Goal: Task Accomplishment & Management: Complete application form

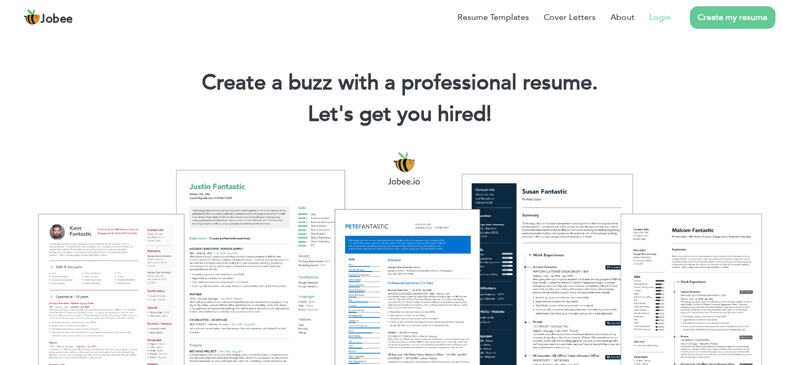
click at [662, 15] on link "Login" at bounding box center [660, 17] width 22 height 13
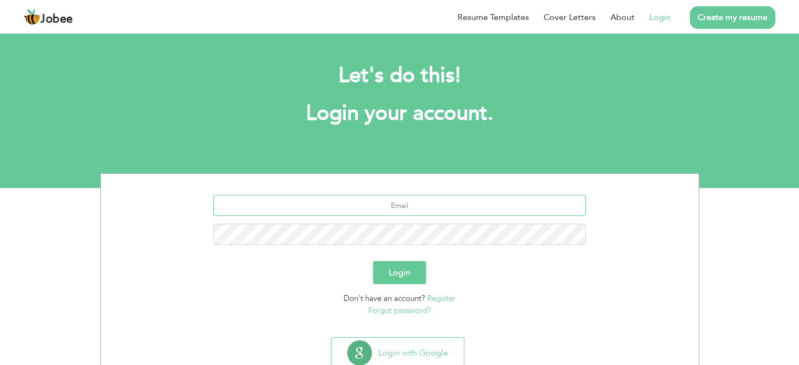
click at [450, 204] on input "text" at bounding box center [399, 205] width 373 height 21
type input "03335850840"
click at [373, 261] on button "Login" at bounding box center [399, 272] width 53 height 23
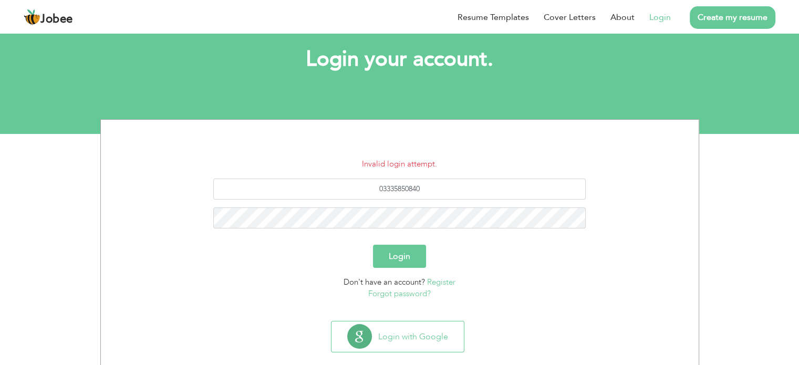
scroll to position [57, 0]
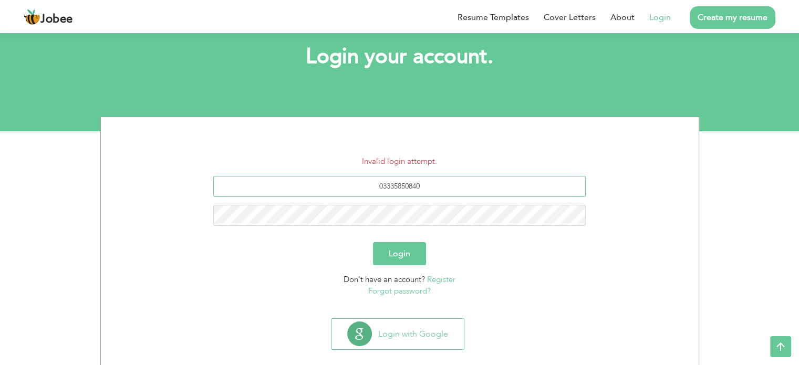
click at [437, 182] on input "03335850840" at bounding box center [399, 186] width 373 height 21
click at [433, 185] on input "shahmehmoo2u@gmailcom" at bounding box center [399, 186] width 373 height 21
type input "[EMAIL_ADDRESS][DOMAIN_NAME]"
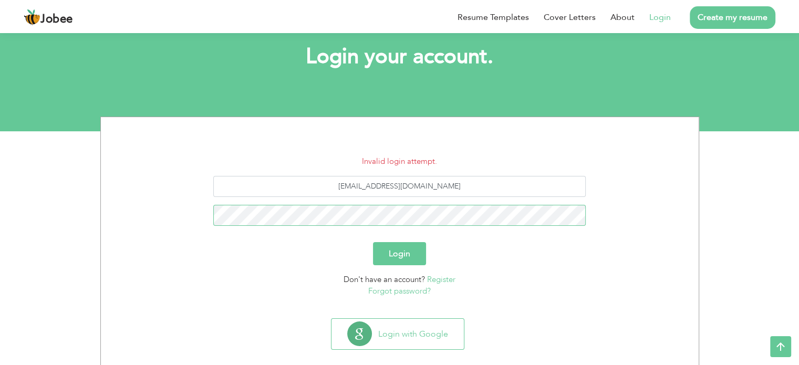
click at [373, 242] on button "Login" at bounding box center [399, 253] width 53 height 23
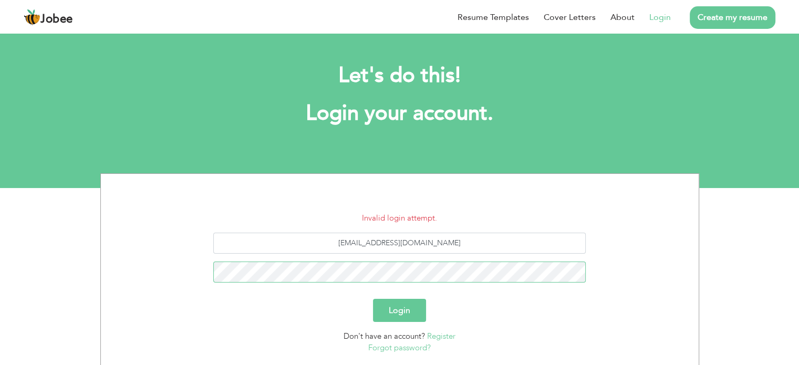
click at [373, 299] on button "Login" at bounding box center [399, 310] width 53 height 23
click at [397, 242] on input "[EMAIL_ADDRESS][DOMAIN_NAME]" at bounding box center [399, 243] width 373 height 21
type input "[EMAIL_ADDRESS][DOMAIN_NAME]"
click at [373, 299] on button "Login" at bounding box center [399, 310] width 53 height 23
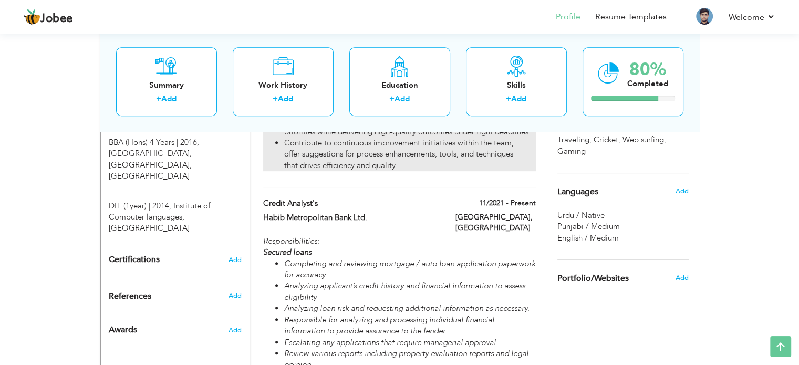
scroll to position [538, 0]
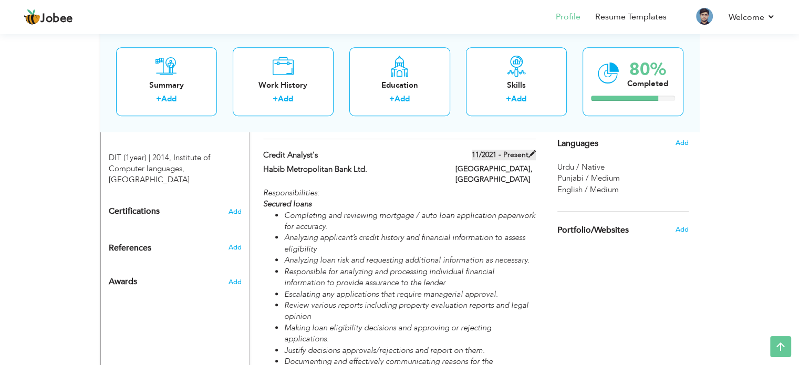
click at [531, 150] on span at bounding box center [532, 153] width 7 height 7
type input "Credit Analyst's"
type input "Habib Metropolitan Bank Ltd."
type input "11/2021"
type input "[GEOGRAPHIC_DATA]"
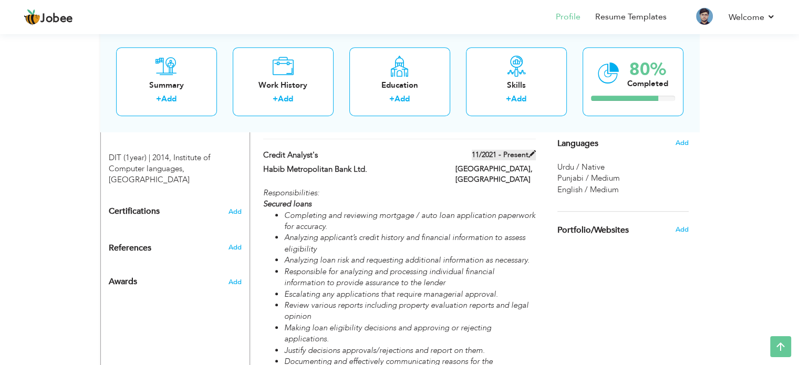
type input "[GEOGRAPHIC_DATA]"
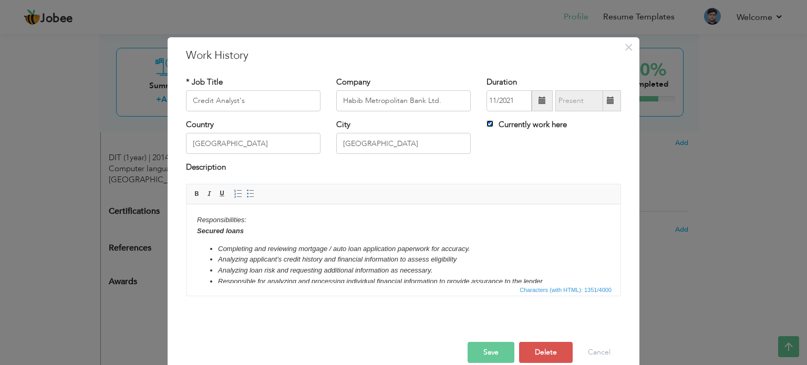
click at [487, 122] on input "Currently work here" at bounding box center [490, 123] width 7 height 7
checkbox input "false"
click at [539, 100] on span at bounding box center [542, 100] width 7 height 7
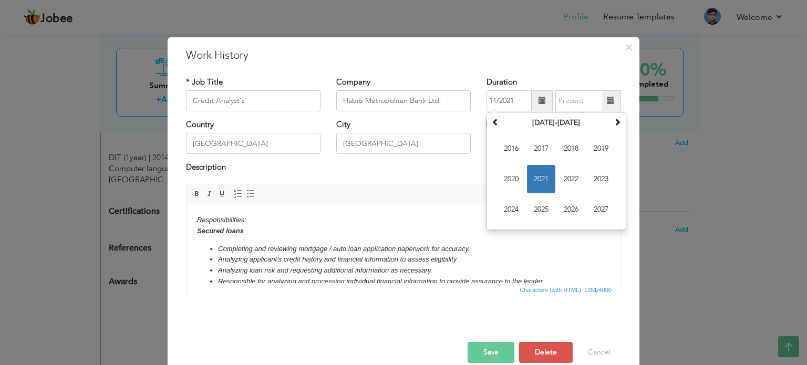
click at [607, 100] on span at bounding box center [610, 100] width 7 height 7
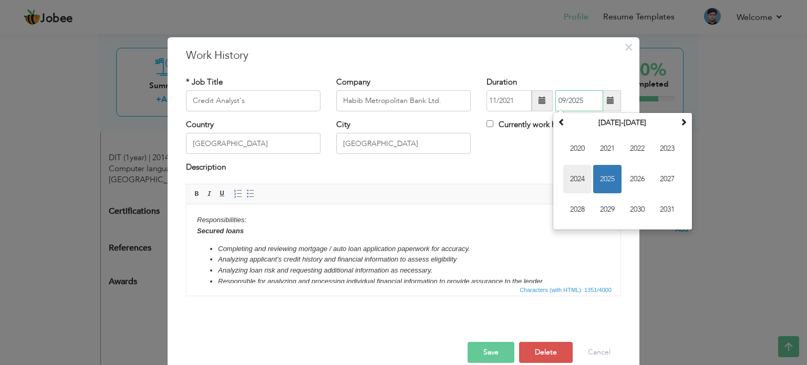
click at [582, 174] on span "2024" at bounding box center [577, 179] width 28 height 28
click at [659, 178] on span "Aug" at bounding box center [667, 179] width 28 height 28
type input "08/2024"
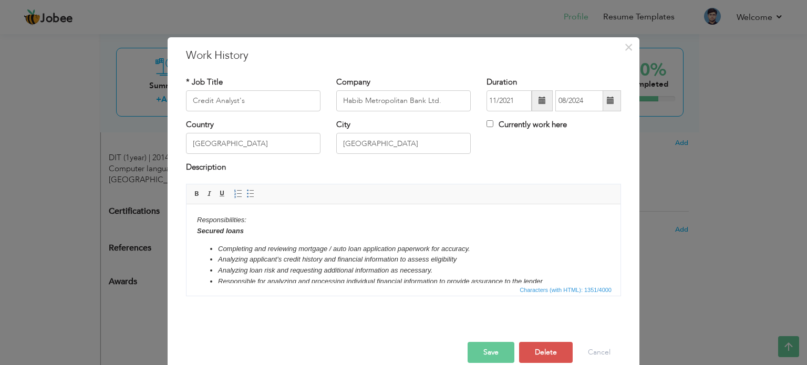
click at [546, 161] on div "Country Pakistan City Karachi Currently work here" at bounding box center [403, 140] width 451 height 43
click at [494, 357] on button "Save" at bounding box center [491, 352] width 47 height 21
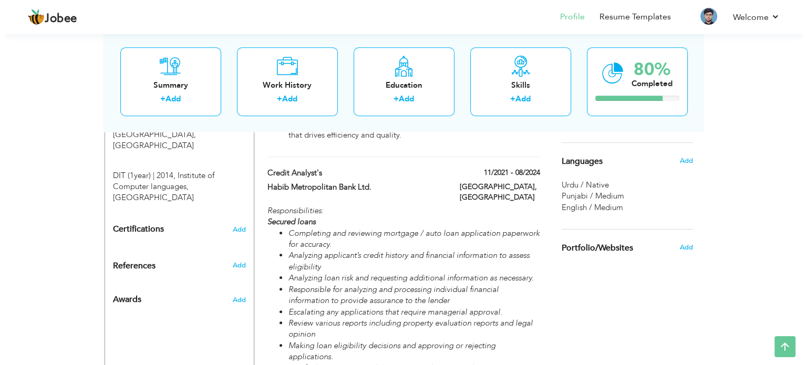
scroll to position [520, 0]
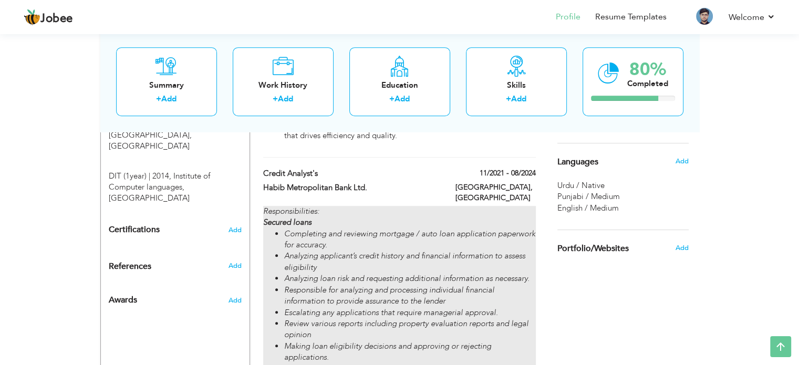
click at [420, 251] on li "Analyzing applicant’s credit history and financial information to assess eligib…" at bounding box center [409, 262] width 251 height 23
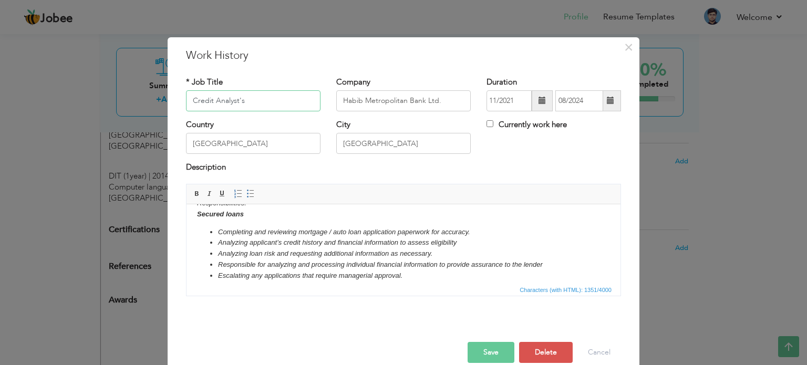
scroll to position [17, 0]
click at [630, 47] on button "×" at bounding box center [628, 47] width 17 height 17
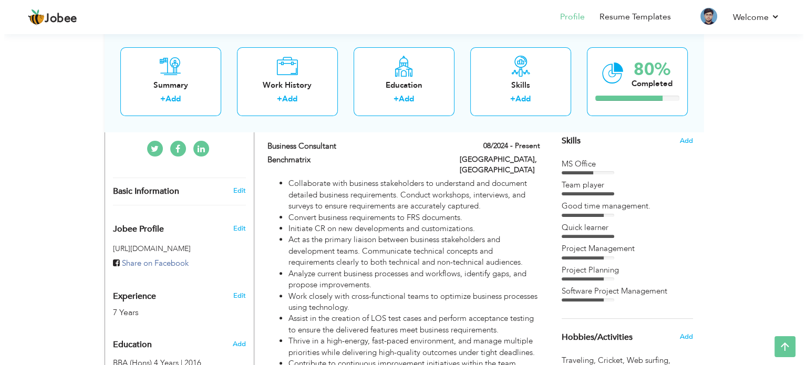
scroll to position [267, 0]
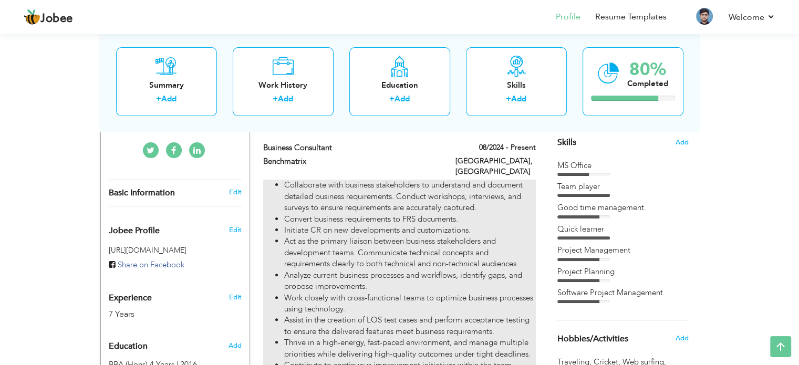
click at [459, 253] on li "Act as the primary liaison between business stakeholders and development teams.…" at bounding box center [409, 253] width 251 height 34
type input "Business Consultant"
type input "Benchmatrix"
type input "08/2024"
checkbox input "true"
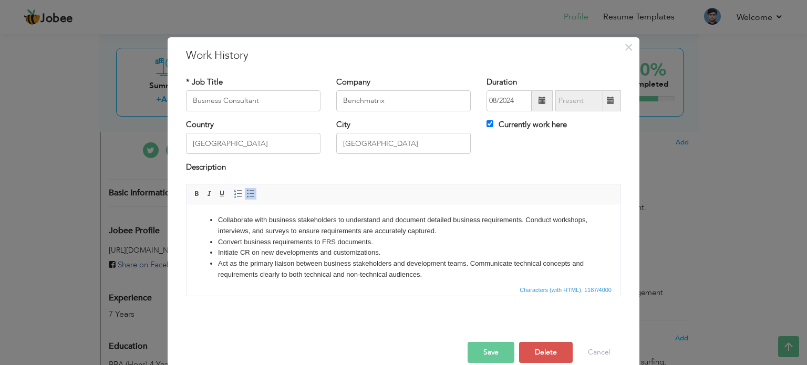
click at [372, 244] on li "Convert business requirements to FRS documents." at bounding box center [403, 241] width 371 height 11
click at [494, 240] on li "Convert business needs into clear and concise Business Requirement Documents (B…" at bounding box center [403, 241] width 371 height 11
click at [489, 241] on li "Convert business needs into clear and concise Business Requirement Documents (B…" at bounding box center [403, 241] width 371 height 11
click at [478, 228] on li "Collaborate with business stakeholders to understand and document detailed busi…" at bounding box center [403, 225] width 371 height 22
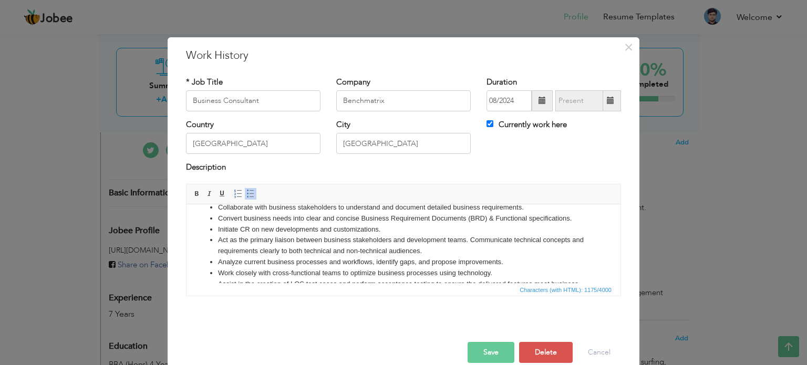
scroll to position [15, 0]
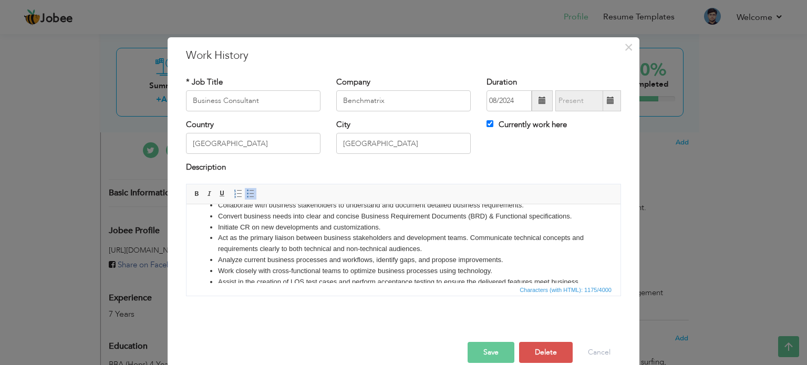
click at [523, 235] on li "Act as the primary liaison between business stakeholders and development teams.…" at bounding box center [403, 243] width 371 height 22
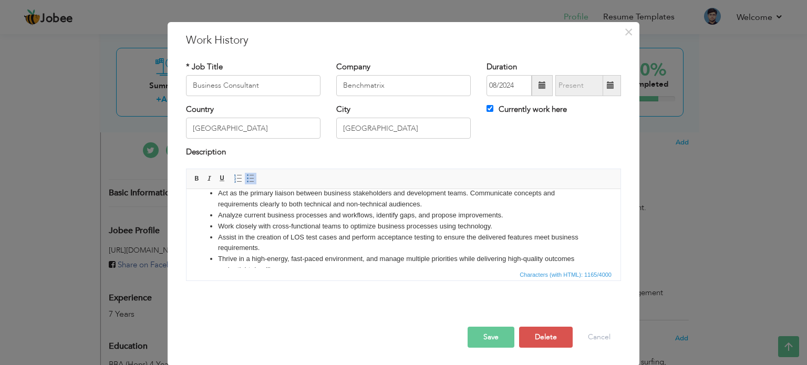
scroll to position [0, 0]
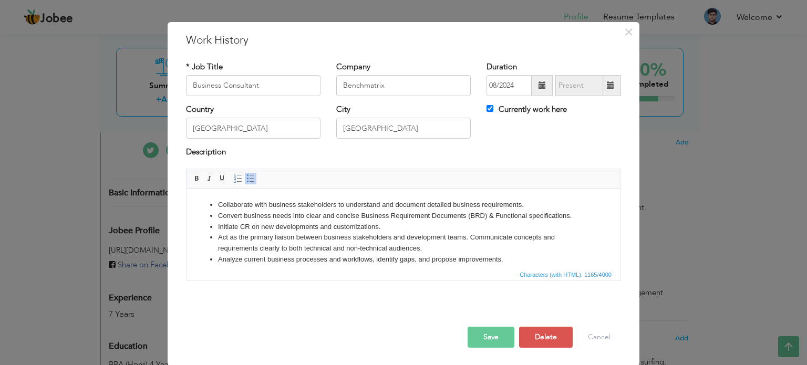
click at [572, 212] on li "Convert business needs into clear and concise Business Requirement Documents (B…" at bounding box center [403, 215] width 371 height 11
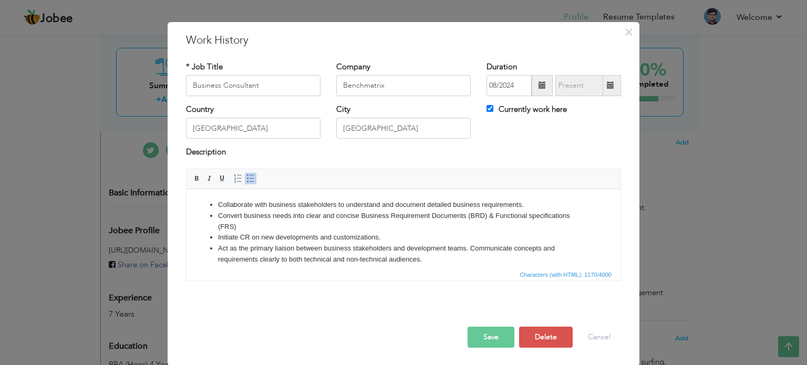
click at [272, 226] on li "Convert business needs into clear and concise Business Requirement Documents (B…" at bounding box center [403, 221] width 371 height 22
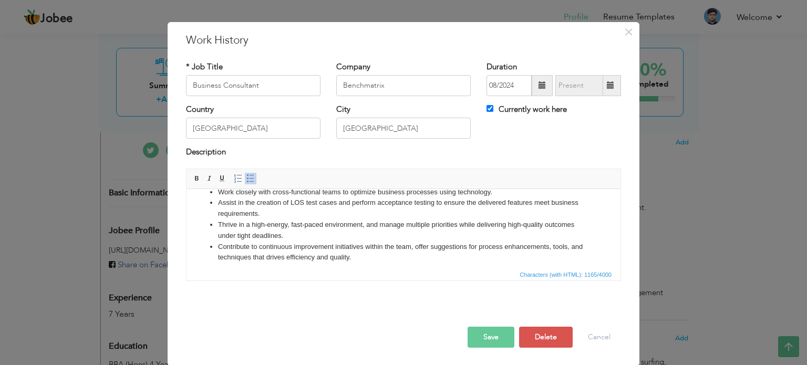
scroll to position [95, 0]
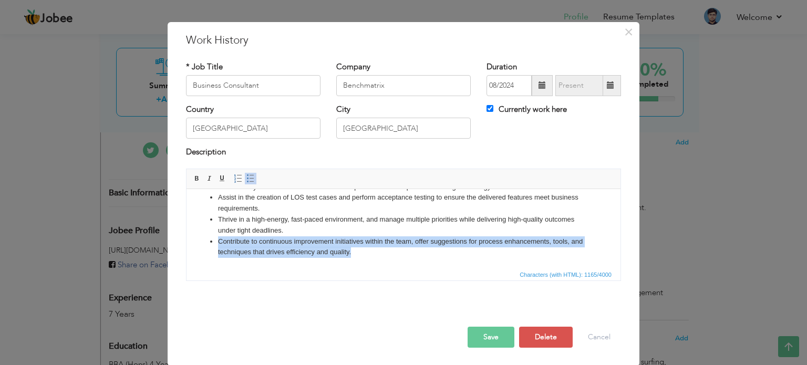
drag, startPoint x: 220, startPoint y: 239, endPoint x: 379, endPoint y: 250, distance: 160.1
click at [379, 250] on li "Contribute to continuous improvement initiatives within the team, offer suggest…" at bounding box center [403, 247] width 371 height 22
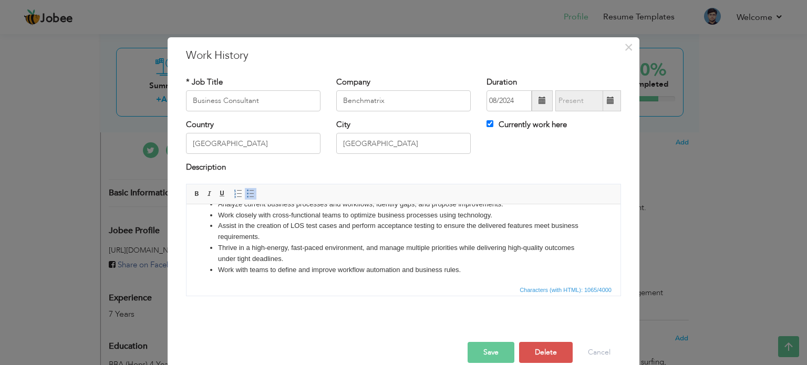
scroll to position [84, 0]
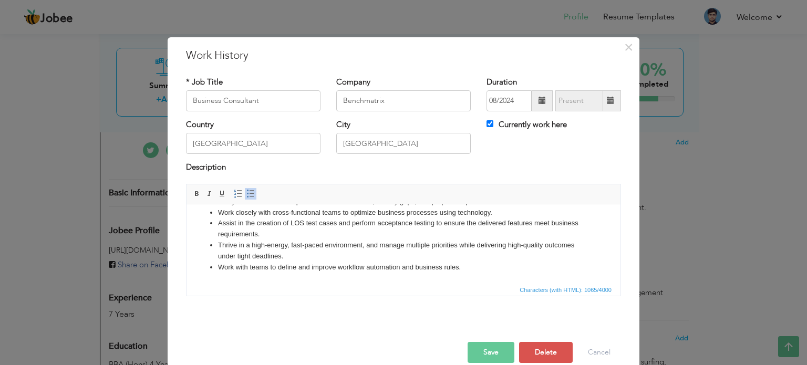
click at [480, 350] on button "Save" at bounding box center [491, 352] width 47 height 21
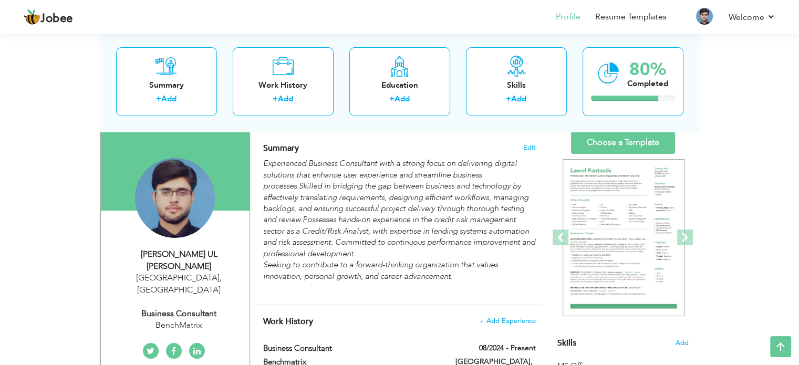
scroll to position [66, 0]
click at [635, 16] on link "Resume Templates" at bounding box center [630, 17] width 71 height 12
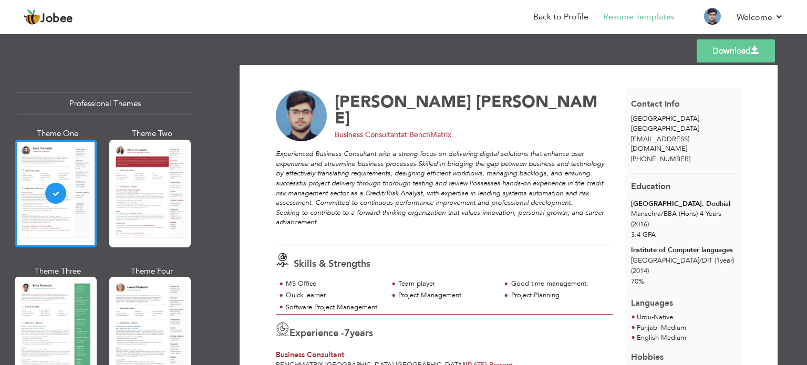
scroll to position [4, 0]
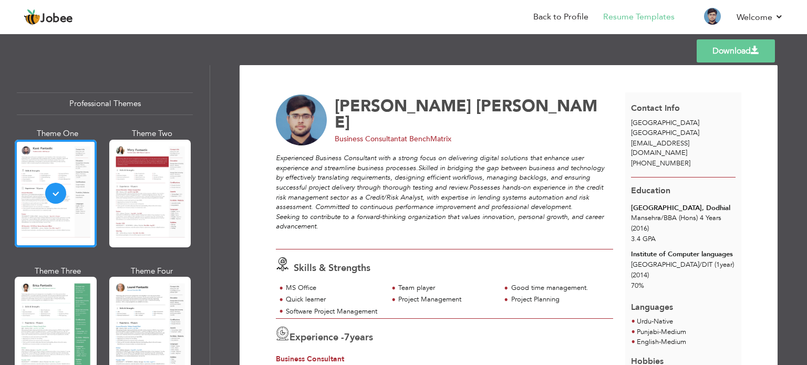
click at [408, 134] on span "at BenchMatrix" at bounding box center [426, 139] width 50 height 10
click at [437, 140] on div "SYED MEHMOOD UL HASSAN Business Consultant at BenchMatrix" at bounding box center [450, 120] width 361 height 51
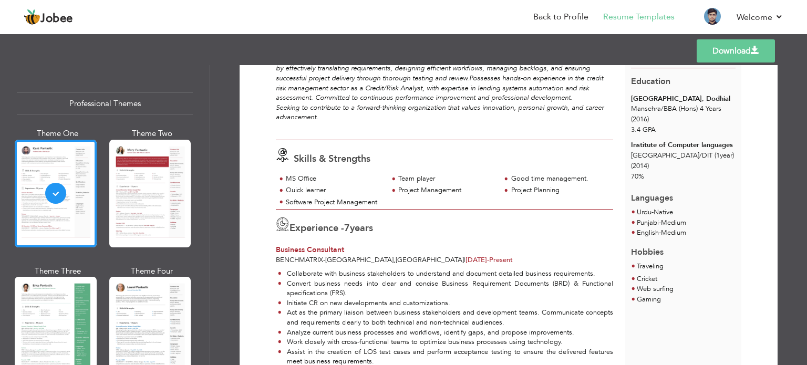
scroll to position [111, 0]
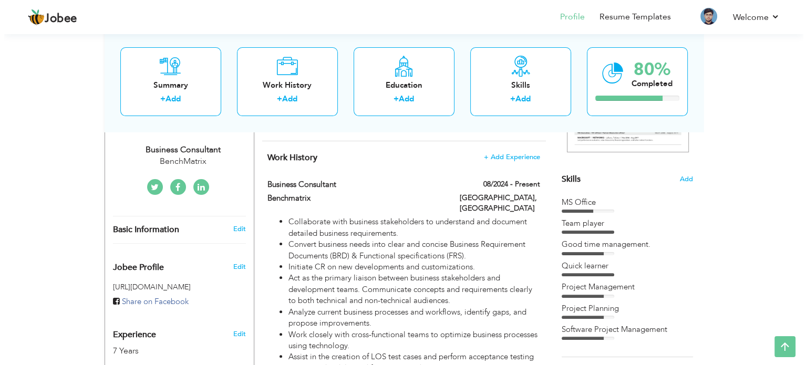
scroll to position [230, 0]
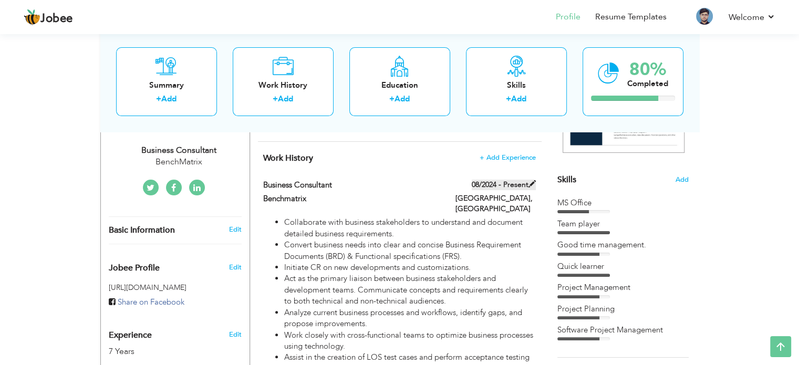
click at [535, 182] on span at bounding box center [532, 183] width 7 height 7
type input "Business Consultant"
type input "Benchmatrix"
type input "08/2024"
type input "[GEOGRAPHIC_DATA]"
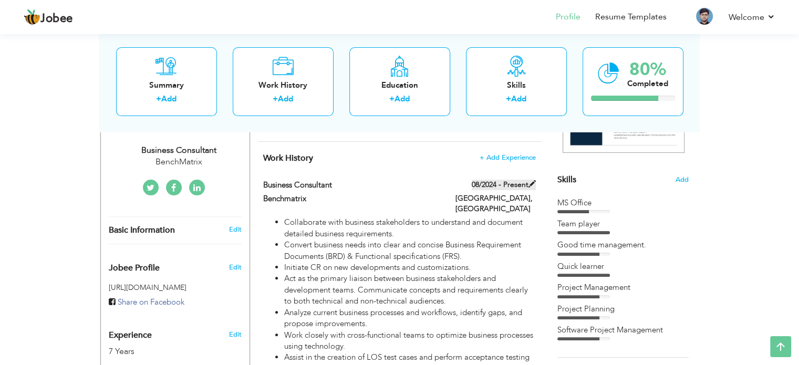
type input "[GEOGRAPHIC_DATA]"
checkbox input "true"
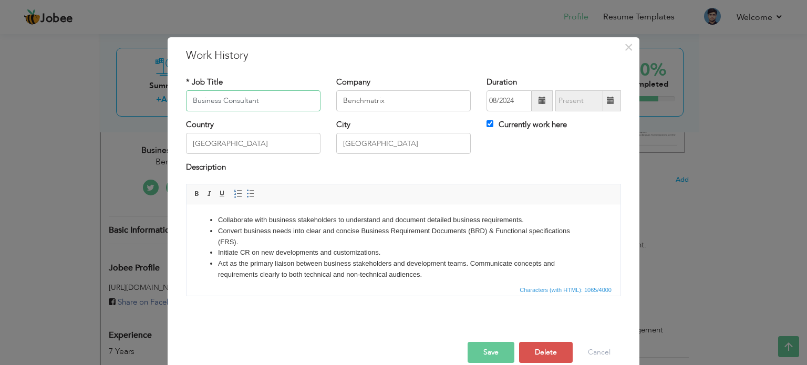
click at [186, 97] on input "Business Consultant" at bounding box center [253, 100] width 135 height 21
type input "IT Business Consultant (Consumer / Corporate Lending's)"
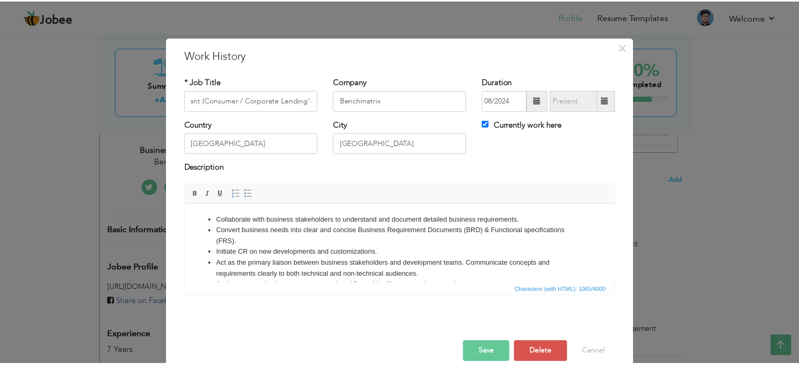
scroll to position [0, 0]
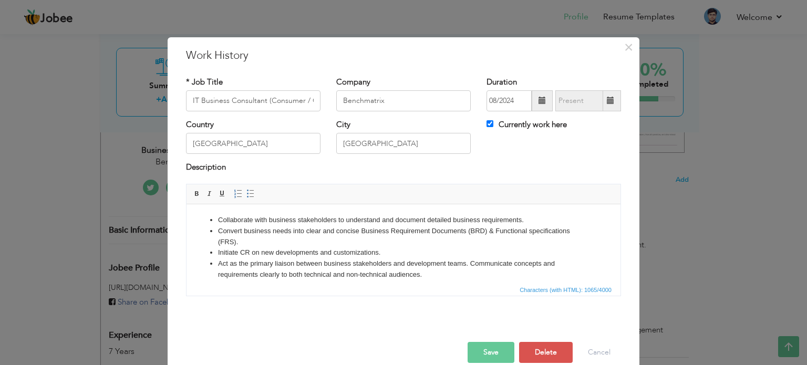
click at [485, 348] on button "Save" at bounding box center [491, 352] width 47 height 21
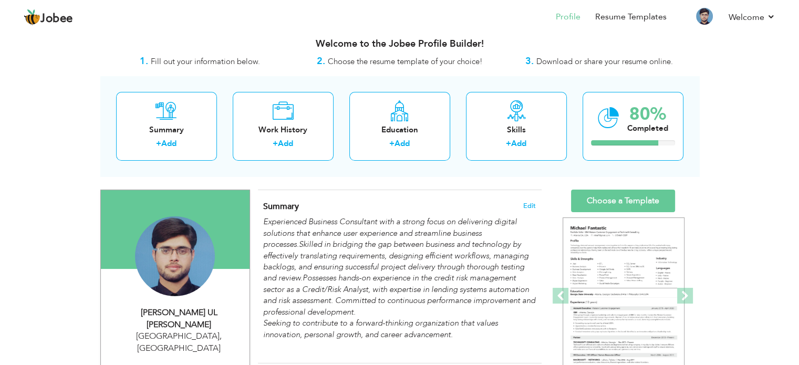
scroll to position [7, 0]
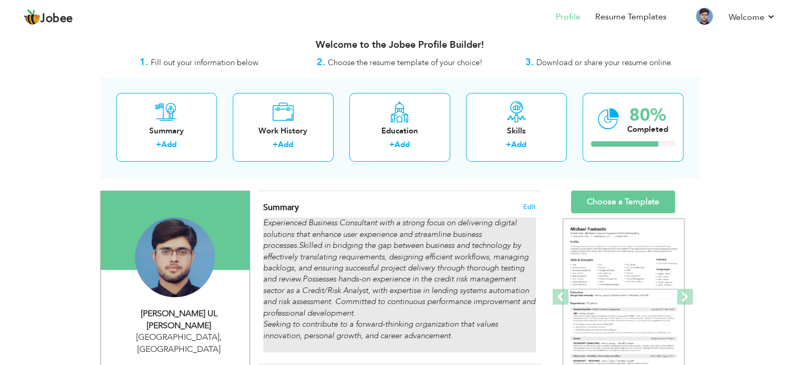
click at [479, 273] on em "Experienced Business Consultant with a strong focus on delivering digital solut…" at bounding box center [399, 279] width 272 height 123
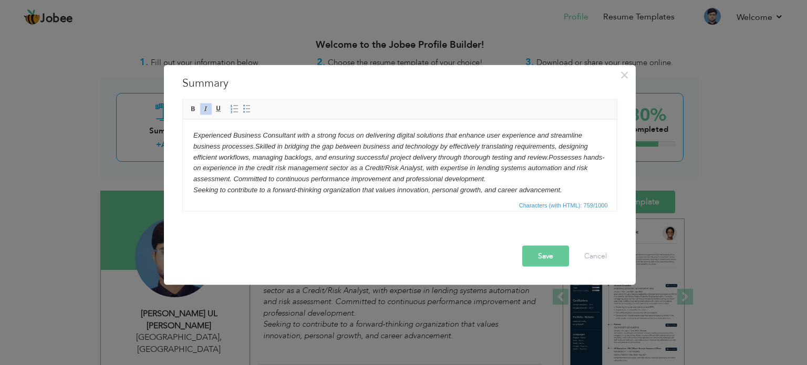
click at [490, 158] on em "Experienced Business Consultant with a strong focus on delivering digital solut…" at bounding box center [398, 162] width 411 height 63
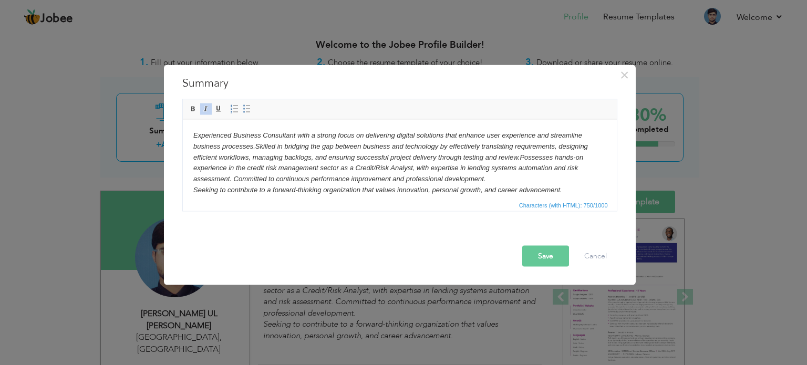
click at [409, 168] on em "Experienced Business Consultant with a strong focus on delivering digital solut…" at bounding box center [390, 162] width 395 height 63
click at [467, 170] on em "Experienced Business Consultant with a strong focus on delivering digital solut…" at bounding box center [390, 162] width 395 height 63
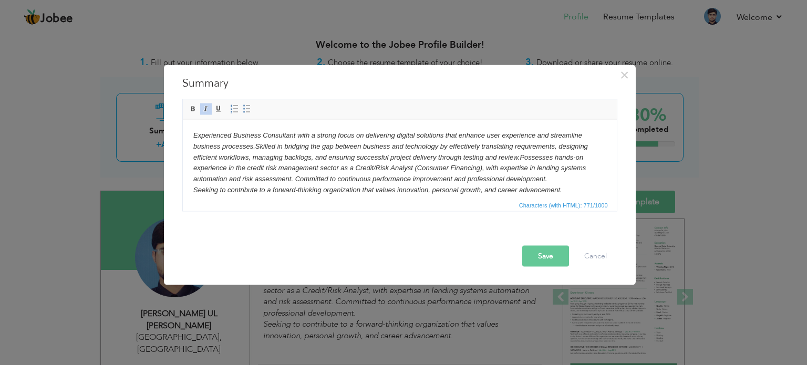
click at [487, 168] on em "Experienced Business Consultant with a strong focus on delivering digital solut…" at bounding box center [390, 162] width 395 height 63
click at [554, 257] on button "Save" at bounding box center [545, 255] width 47 height 21
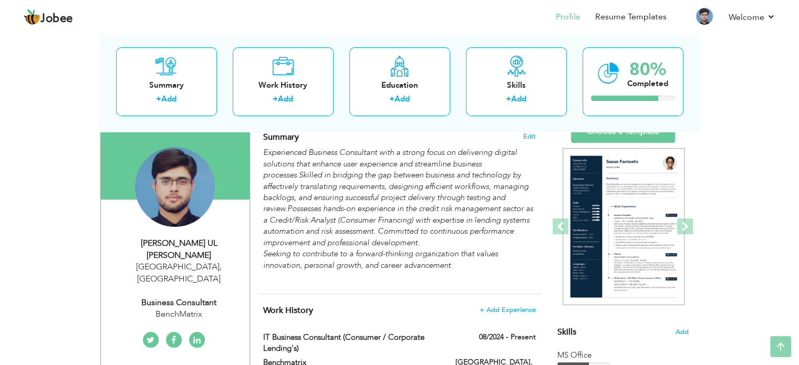
scroll to position [0, 0]
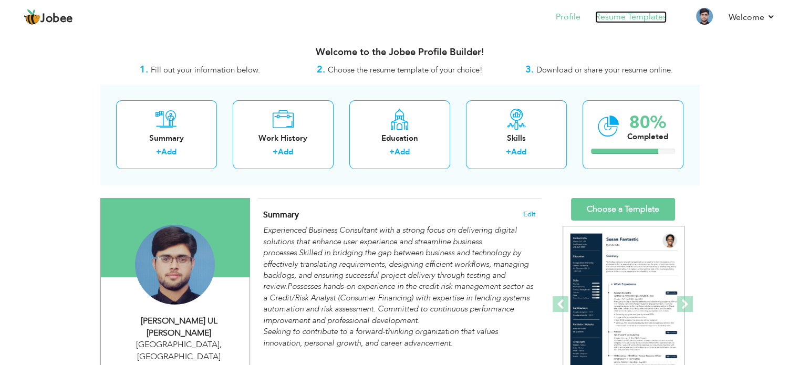
click at [616, 16] on link "Resume Templates" at bounding box center [630, 17] width 71 height 12
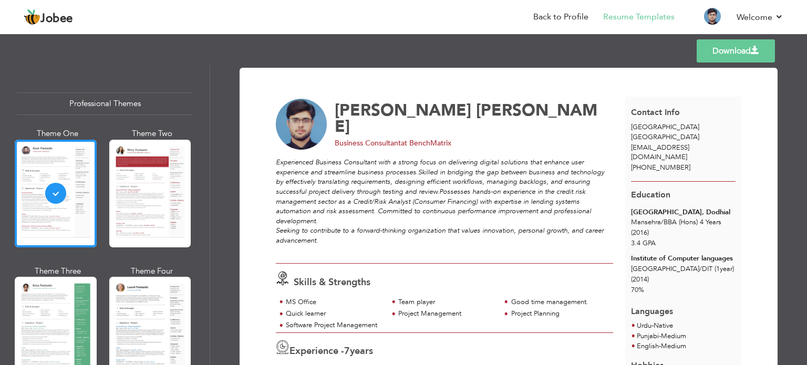
click at [670, 208] on div "[GEOGRAPHIC_DATA], Dodhial" at bounding box center [683, 213] width 105 height 10
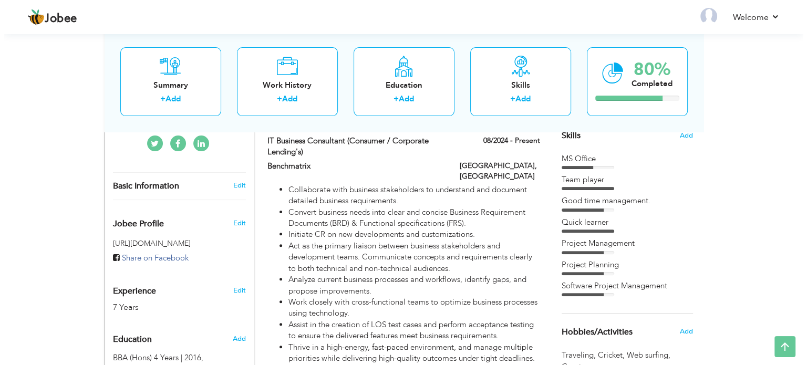
scroll to position [169, 0]
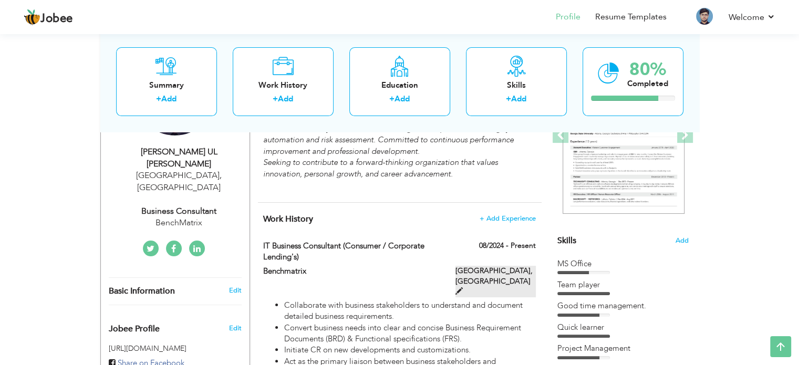
click at [463, 287] on span at bounding box center [459, 290] width 7 height 7
type input "IT Business Consultant (Consumer / Corporate Lending's)"
type input "Benchmatrix"
type input "08/2024"
type input "[GEOGRAPHIC_DATA]"
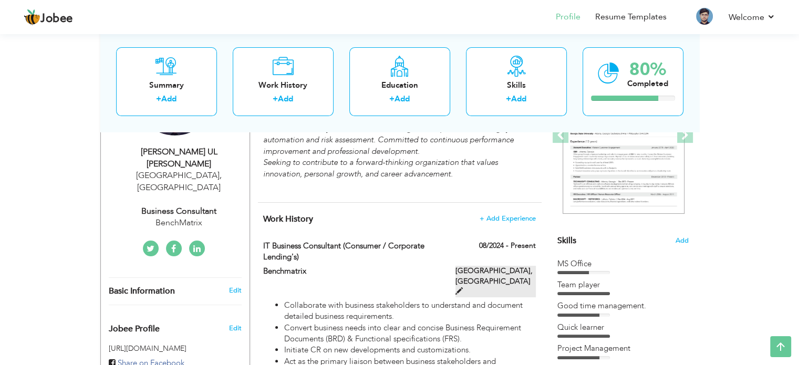
type input "[GEOGRAPHIC_DATA]"
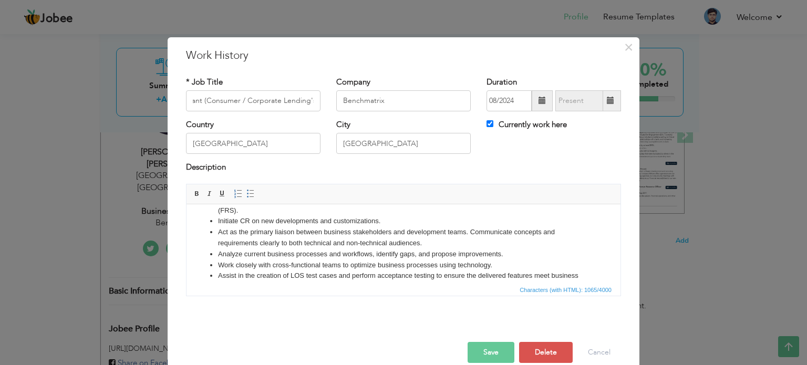
scroll to position [0, 0]
drag, startPoint x: 381, startPoint y: 221, endPoint x: 206, endPoint y: 222, distance: 175.0
click at [206, 222] on ul "Collaborate with business stakeholders to understand and document detailed busi…" at bounding box center [403, 254] width 413 height 142
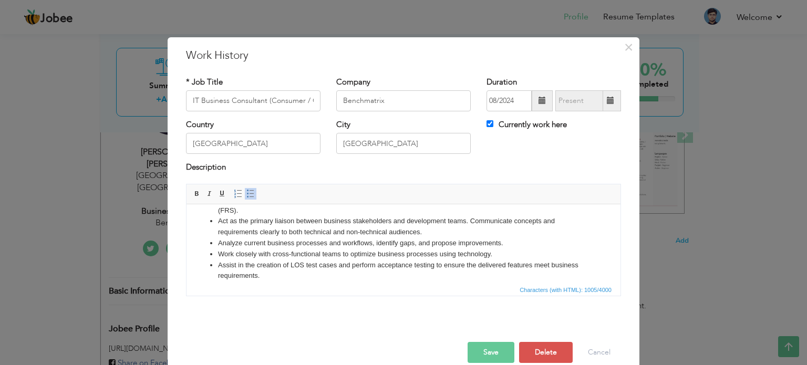
click at [490, 355] on button "Save" at bounding box center [491, 352] width 47 height 21
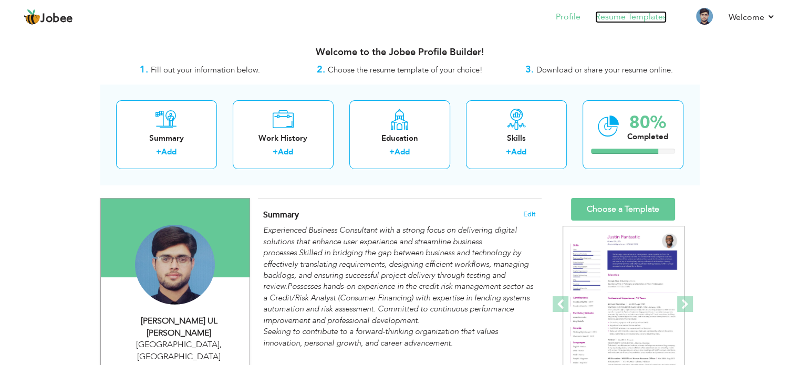
click at [622, 18] on link "Resume Templates" at bounding box center [630, 17] width 71 height 12
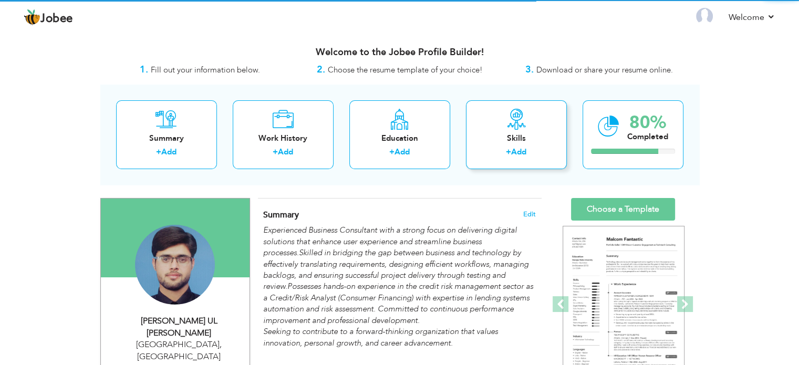
click at [523, 138] on div "Skills" at bounding box center [516, 138] width 84 height 11
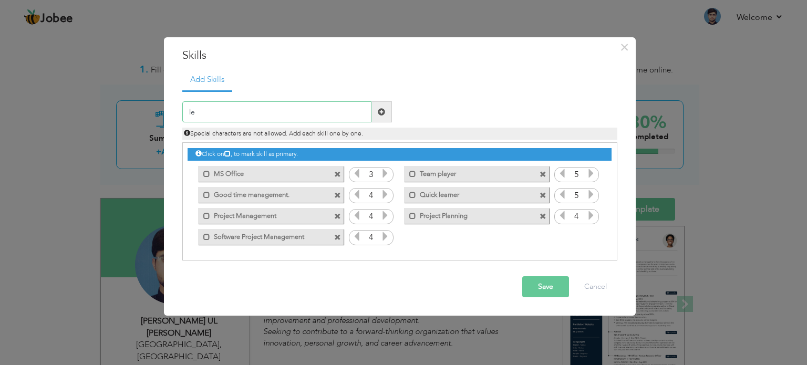
type input "l"
click at [337, 112] on input "text" at bounding box center [276, 111] width 189 height 21
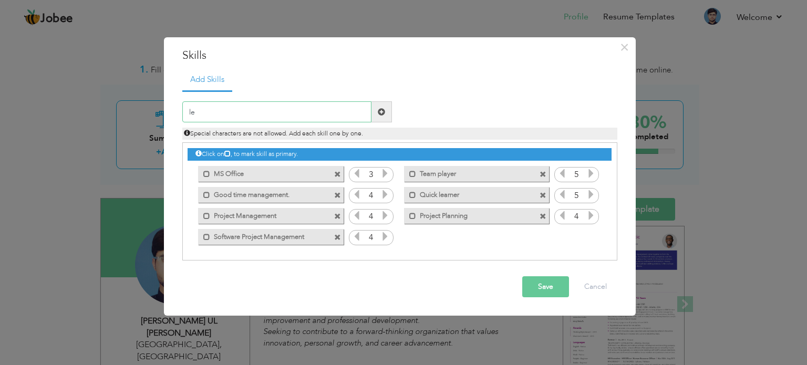
type input "l"
type input "A"
type input "finance"
click at [374, 114] on span at bounding box center [381, 111] width 20 height 21
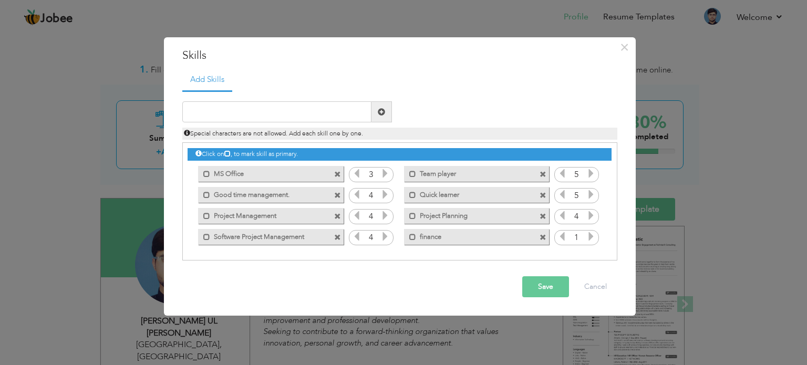
click at [544, 235] on span at bounding box center [543, 237] width 7 height 7
click at [259, 107] on input "text" at bounding box center [276, 111] width 189 height 21
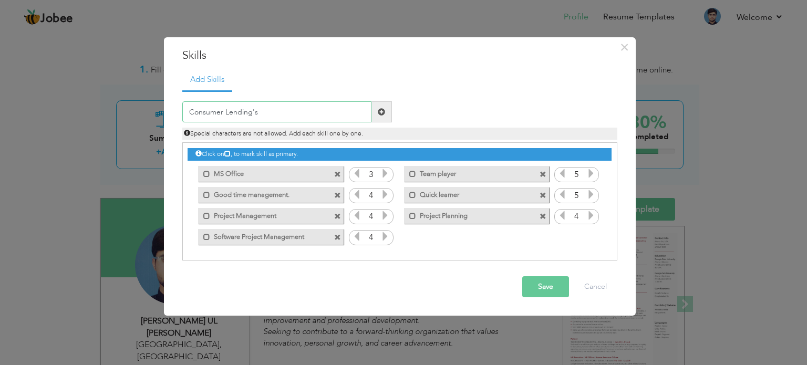
type input "Consumer Lending's"
click at [535, 290] on button "Save" at bounding box center [545, 286] width 47 height 21
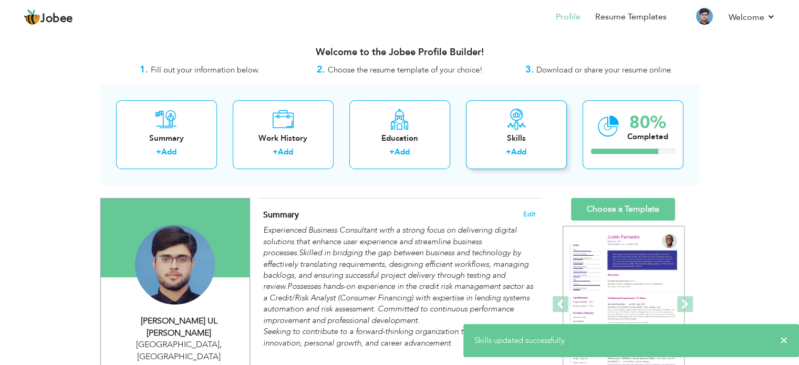
click at [533, 123] on div "Skills + Add" at bounding box center [516, 134] width 101 height 69
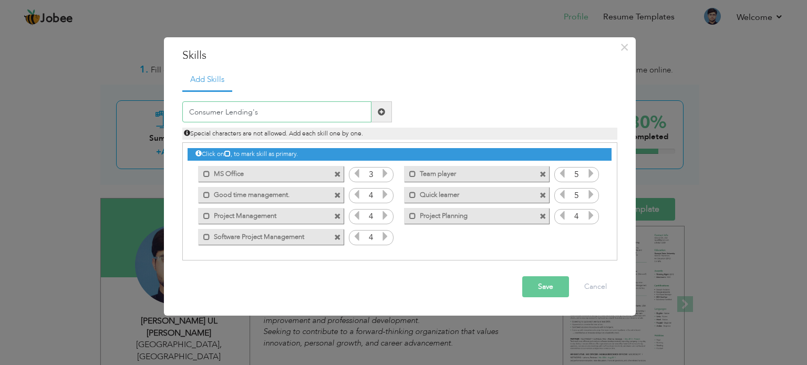
type input "Consumer Lending's"
click at [381, 117] on span at bounding box center [381, 111] width 20 height 21
click at [294, 111] on input "text" at bounding box center [276, 111] width 189 height 21
type input "Consumer Lendings"
click at [387, 111] on span at bounding box center [381, 111] width 20 height 21
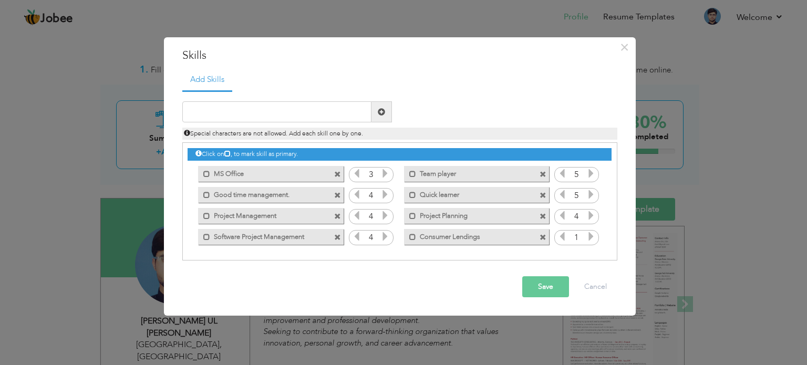
click at [510, 238] on label "Consumer Lendings" at bounding box center [469, 235] width 106 height 13
click at [544, 236] on span at bounding box center [543, 237] width 7 height 7
click at [265, 112] on input "text" at bounding box center [276, 111] width 189 height 21
type input "Consumer Lendings"
click at [383, 109] on span at bounding box center [381, 111] width 7 height 7
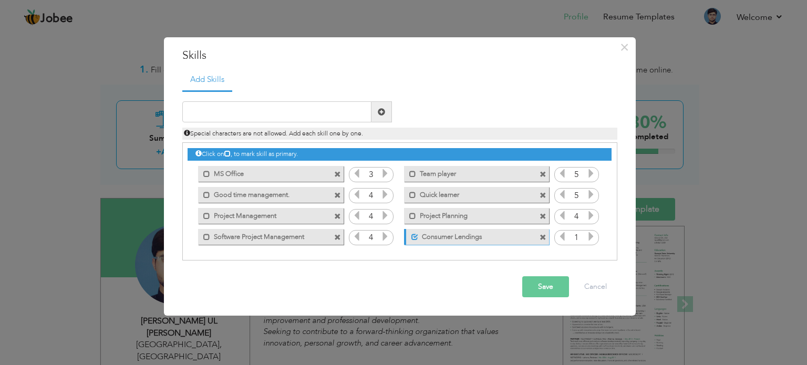
click at [522, 240] on div "Unmark as primary skill. Consumer Lendings" at bounding box center [476, 237] width 145 height 16
click at [542, 238] on span at bounding box center [543, 237] width 7 height 7
click at [284, 113] on input "text" at bounding box center [276, 111] width 189 height 21
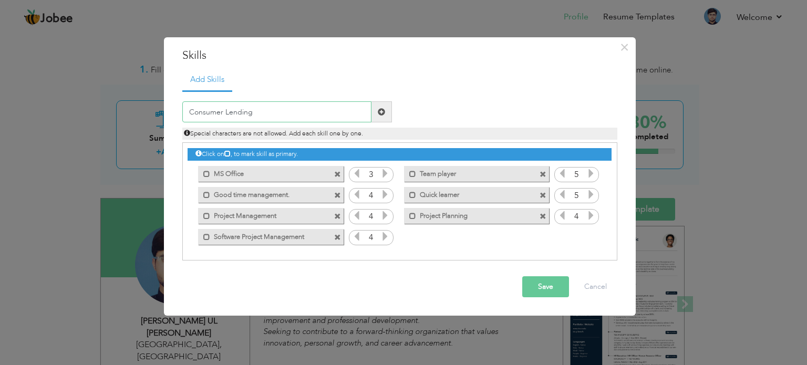
type input "Consumer Lending"
click at [378, 113] on span at bounding box center [381, 111] width 7 height 7
click at [281, 107] on input "text" at bounding box center [276, 111] width 189 height 21
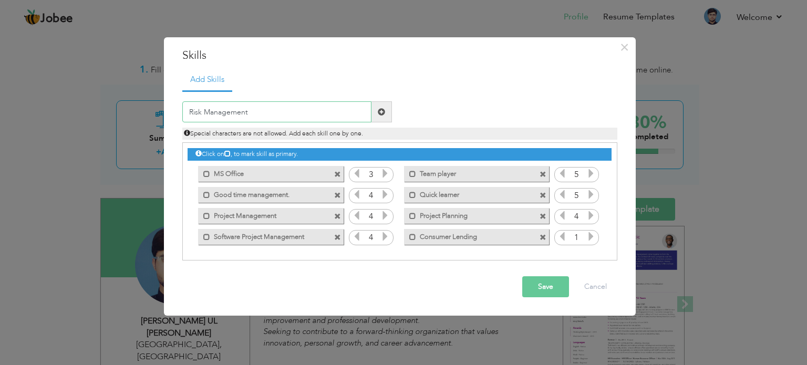
type input "Risk Management"
click at [384, 113] on span at bounding box center [381, 111] width 7 height 7
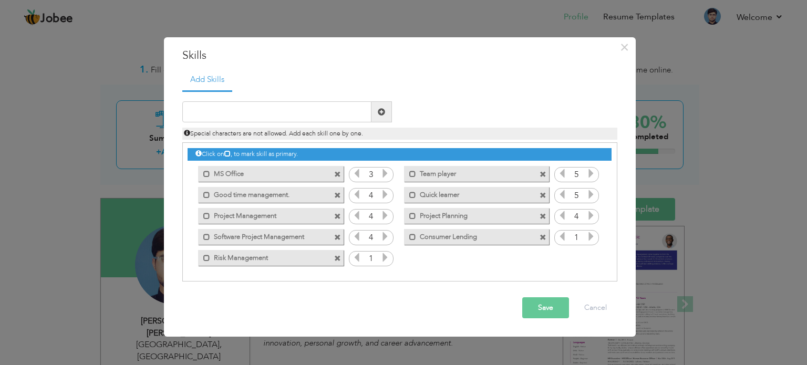
click at [386, 256] on icon at bounding box center [384, 257] width 9 height 9
click at [589, 235] on icon at bounding box center [590, 236] width 9 height 9
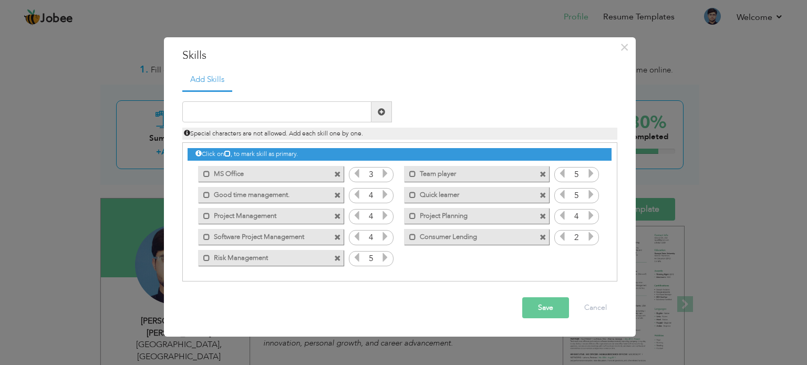
click at [589, 235] on icon at bounding box center [590, 236] width 9 height 9
click at [360, 256] on icon at bounding box center [356, 257] width 9 height 9
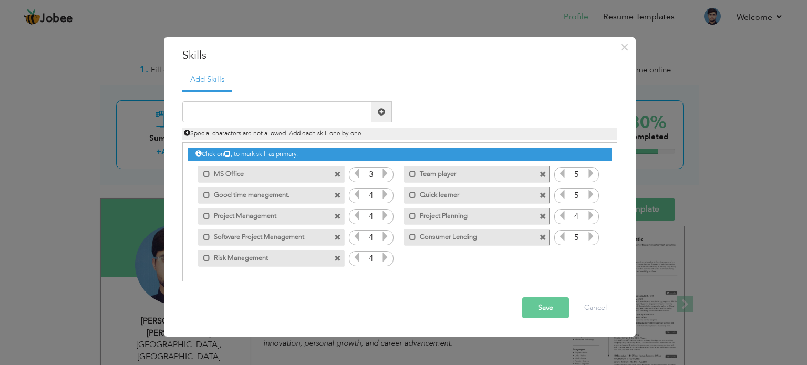
click at [553, 309] on button "Save" at bounding box center [545, 307] width 47 height 21
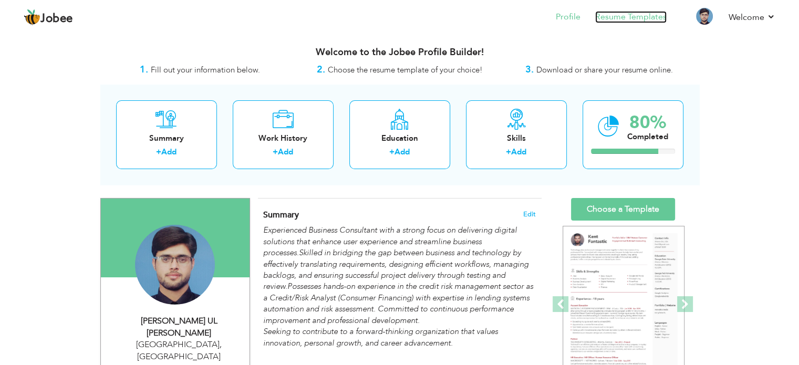
click at [628, 16] on link "Resume Templates" at bounding box center [630, 17] width 71 height 12
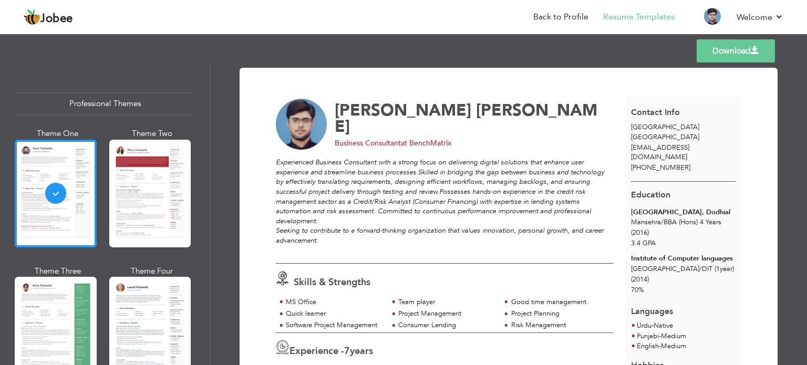
click at [755, 50] on span at bounding box center [755, 50] width 8 height 8
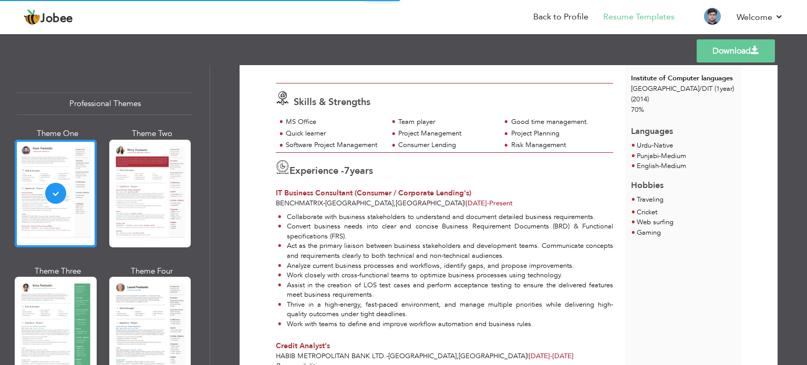
scroll to position [180, 0]
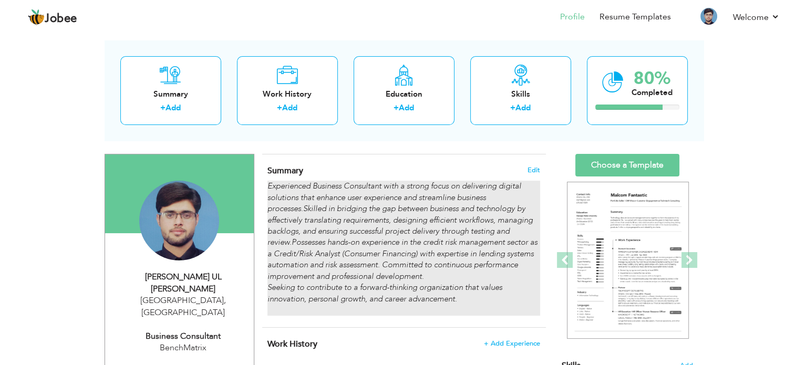
scroll to position [50, 0]
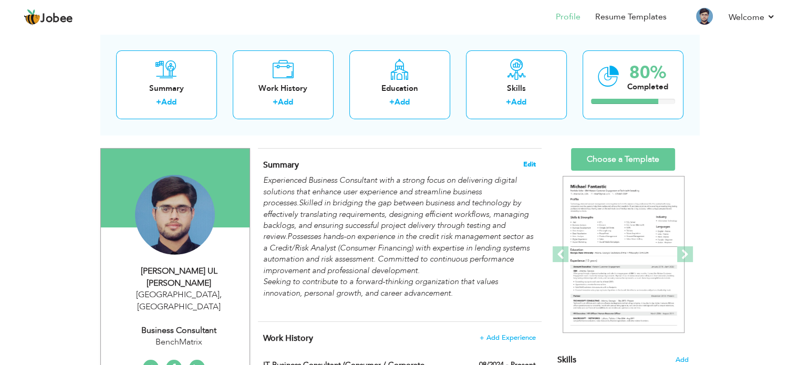
click at [530, 163] on span "Edit" at bounding box center [529, 164] width 13 height 7
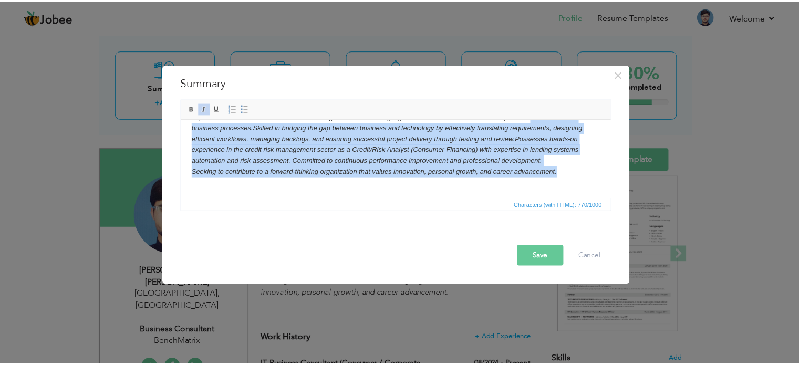
scroll to position [0, 0]
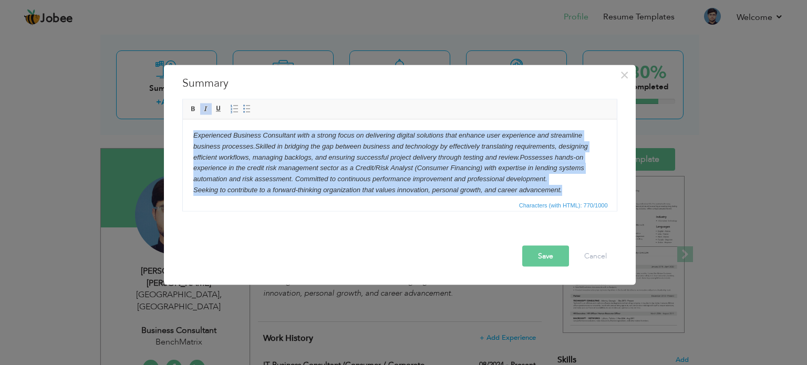
drag, startPoint x: 571, startPoint y: 189, endPoint x: 112, endPoint y: 78, distance: 471.9
click at [182, 119] on html "Experienced Business Consultant with a strong focus on delivering digital solut…" at bounding box center [399, 168] width 434 height 98
paste body
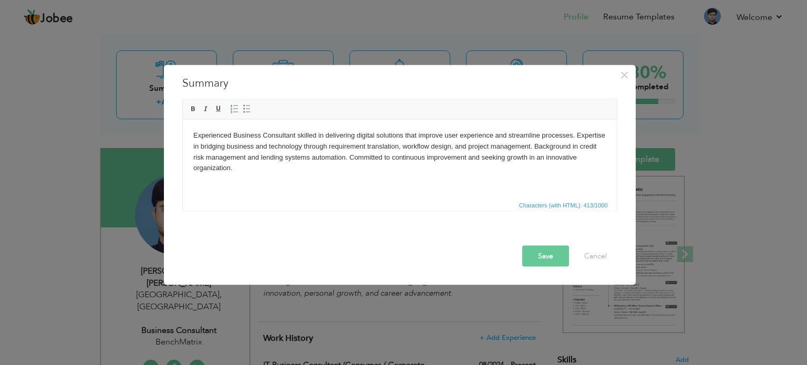
click at [294, 156] on body "Experienced Business Consultant skilled in delivering digital solutions that im…" at bounding box center [399, 157] width 413 height 55
click at [314, 156] on body "Experienced Business Consultant skilled in delivering digital solutions that im…" at bounding box center [399, 157] width 413 height 55
drag, startPoint x: 323, startPoint y: 158, endPoint x: 381, endPoint y: 159, distance: 58.3
click at [381, 159] on body "Experienced Business Consultant skilled in delivering digital solutions that im…" at bounding box center [399, 157] width 413 height 55
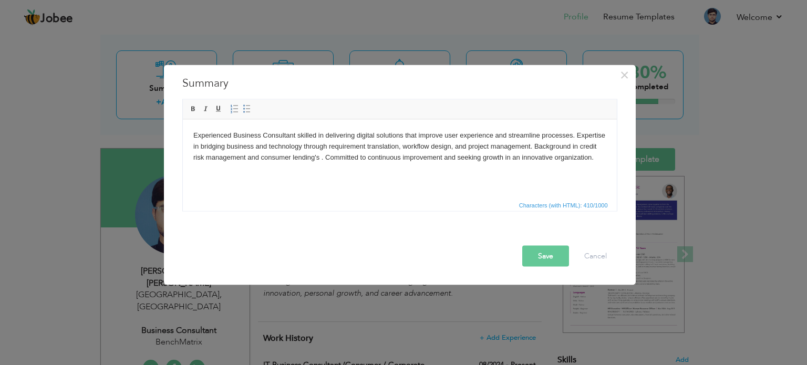
click at [551, 249] on button "Save" at bounding box center [545, 255] width 47 height 21
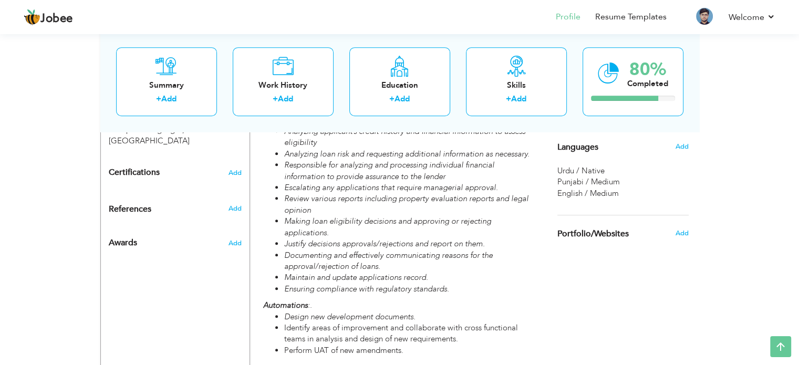
scroll to position [567, 0]
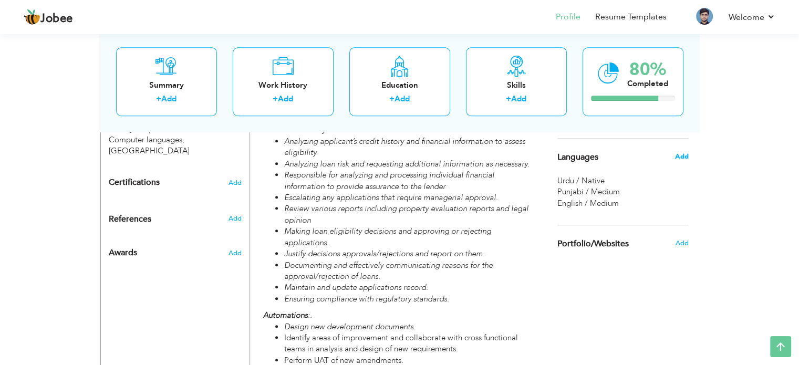
click at [683, 153] on span "Add" at bounding box center [682, 156] width 14 height 9
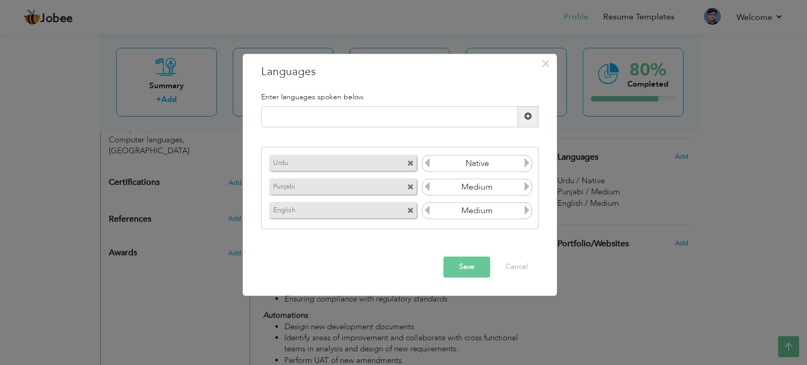
click at [426, 161] on icon at bounding box center [426, 163] width 9 height 9
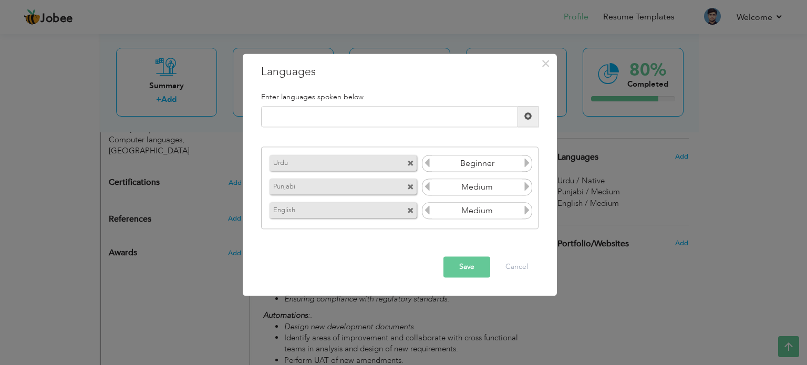
click at [426, 161] on icon at bounding box center [426, 163] width 9 height 9
click at [411, 163] on span at bounding box center [410, 164] width 7 height 7
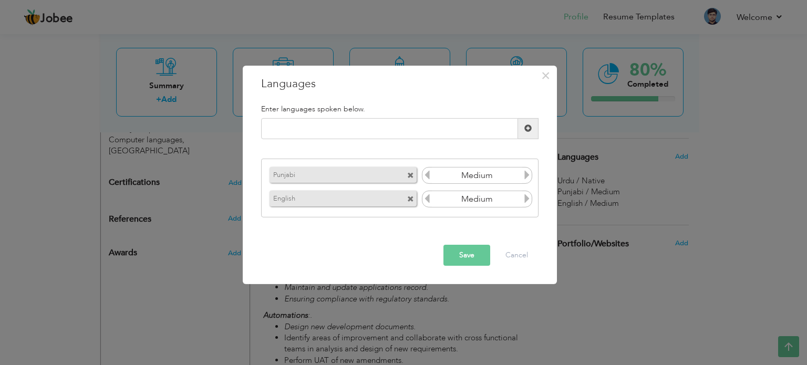
click at [411, 163] on div "Punjabi Native English Medium" at bounding box center [399, 188] width 277 height 59
click at [409, 175] on span at bounding box center [410, 175] width 7 height 7
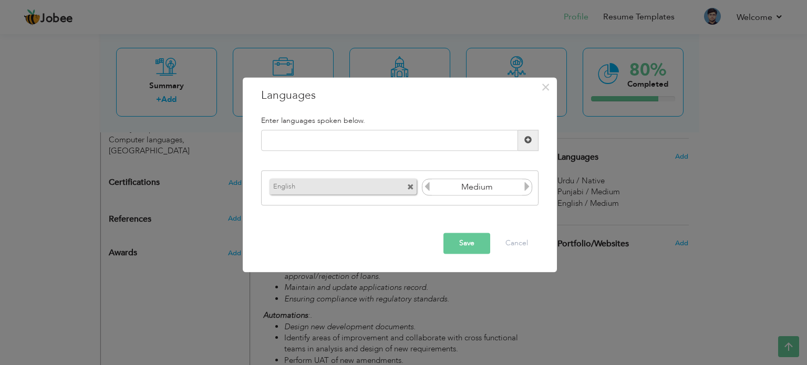
click at [409, 185] on span at bounding box center [410, 187] width 7 height 7
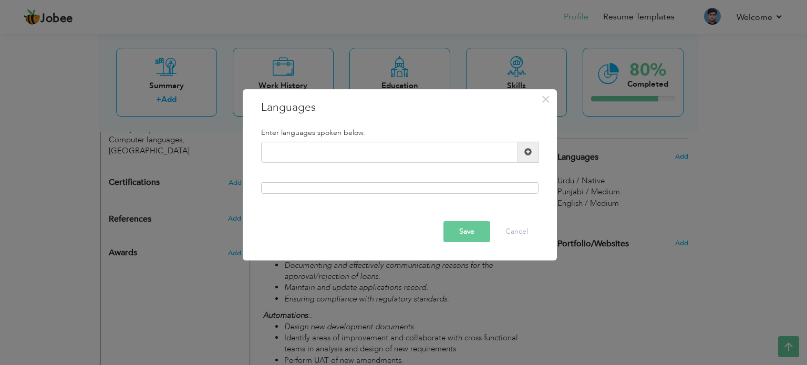
click at [484, 241] on button "Save" at bounding box center [466, 231] width 47 height 21
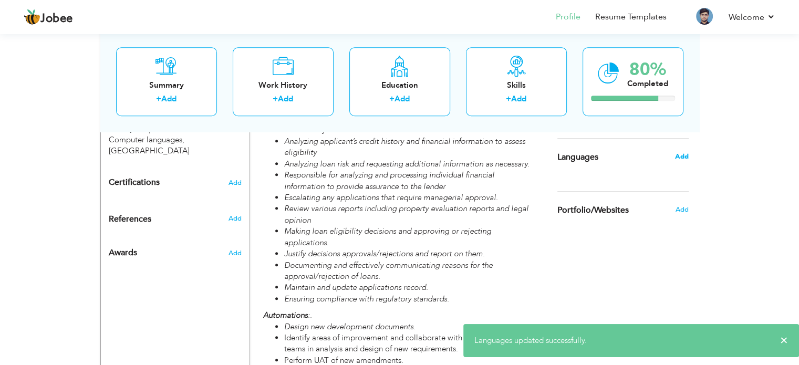
click at [678, 157] on span "Add" at bounding box center [682, 156] width 14 height 9
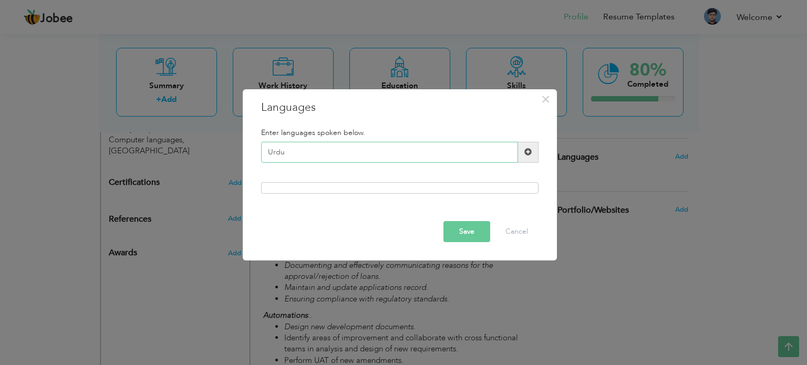
type input "Urdu"
click at [527, 154] on span at bounding box center [527, 151] width 7 height 7
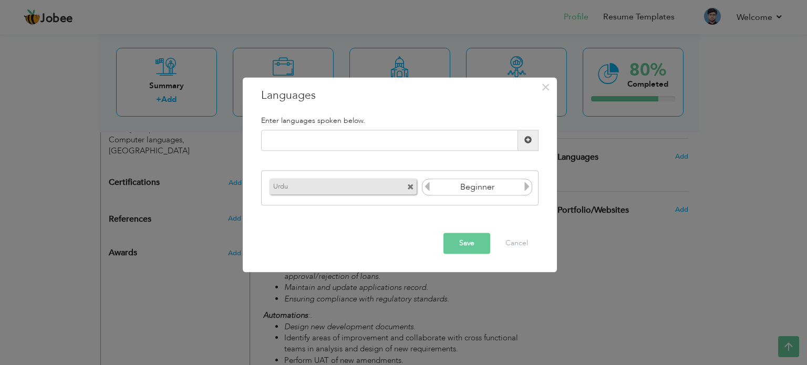
click at [528, 190] on icon at bounding box center [526, 186] width 9 height 9
click at [466, 243] on button "Save" at bounding box center [466, 243] width 47 height 21
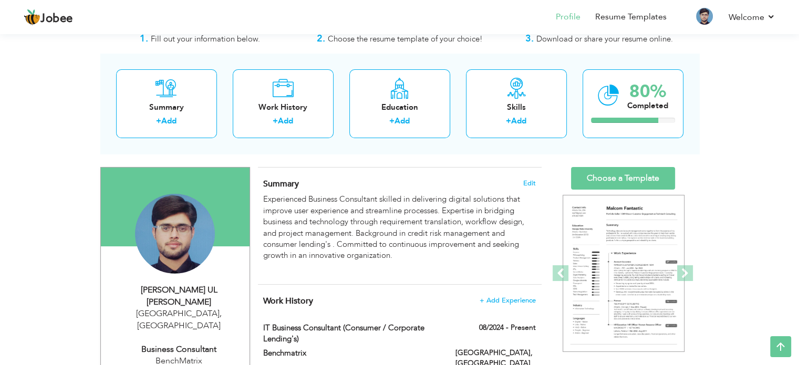
scroll to position [0, 0]
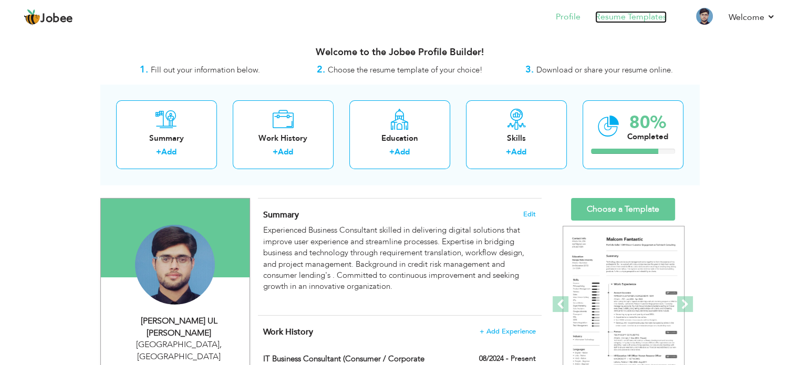
click at [624, 12] on link "Resume Templates" at bounding box center [630, 17] width 71 height 12
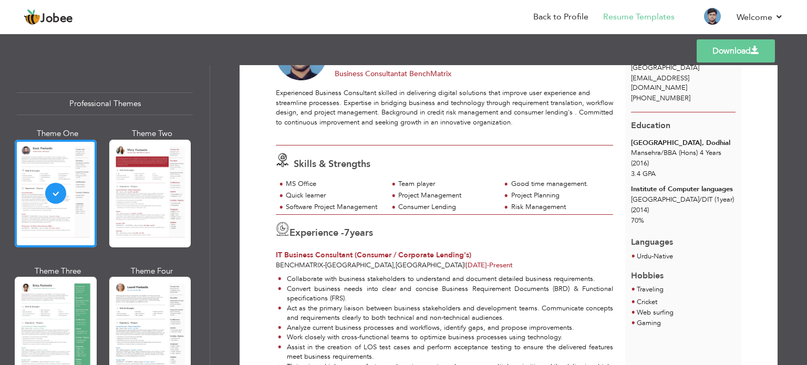
scroll to position [69, 0]
click at [723, 57] on link "Download" at bounding box center [736, 50] width 78 height 23
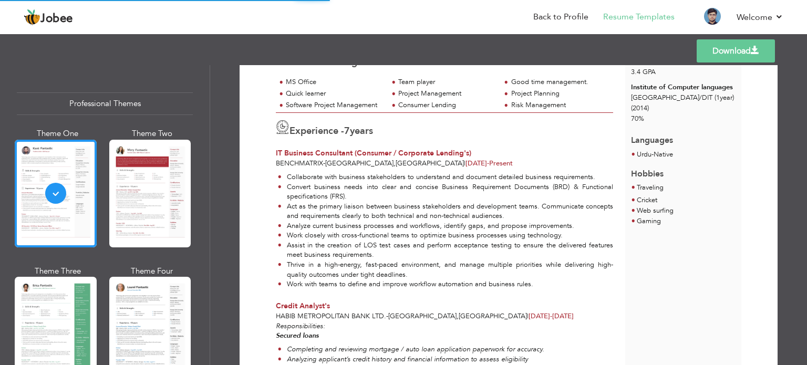
scroll to position [0, 0]
